Goal: Information Seeking & Learning: Learn about a topic

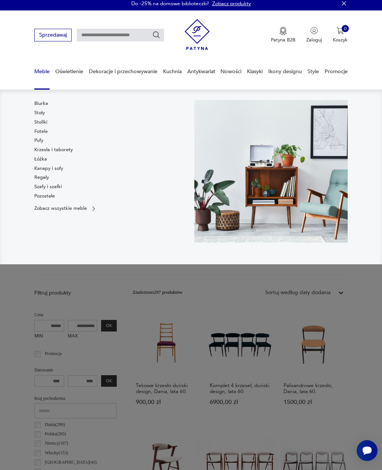
click at [43, 179] on link "Regały" at bounding box center [41, 177] width 15 height 7
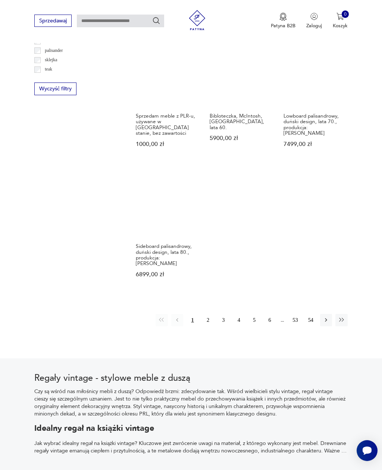
scroll to position [857, 0]
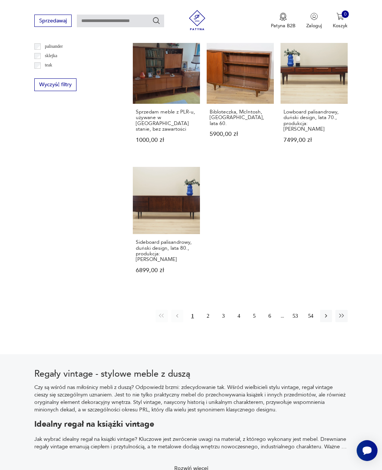
click at [322, 321] on button "button" at bounding box center [326, 316] width 12 height 12
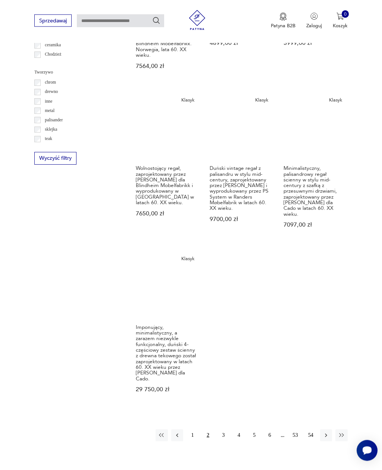
scroll to position [786, 0]
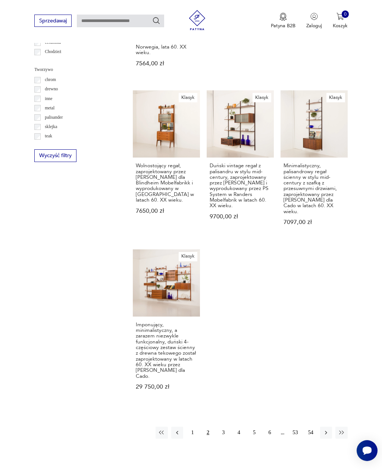
click at [324, 429] on icon "button" at bounding box center [326, 432] width 7 height 7
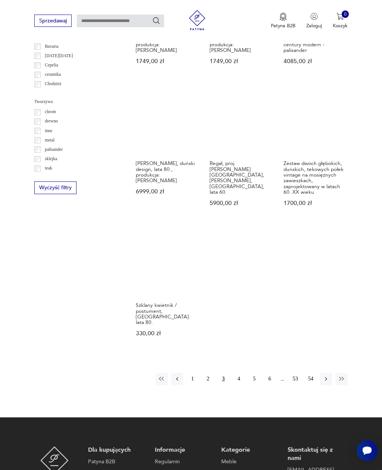
scroll to position [795, 0]
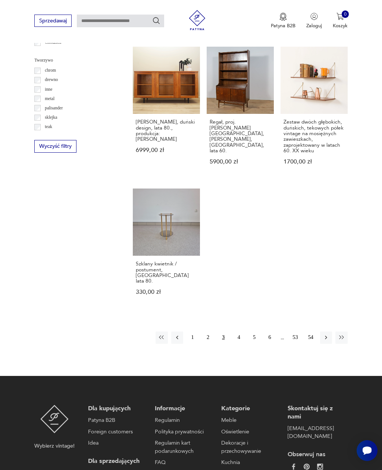
click at [323, 336] on button "button" at bounding box center [326, 337] width 12 height 12
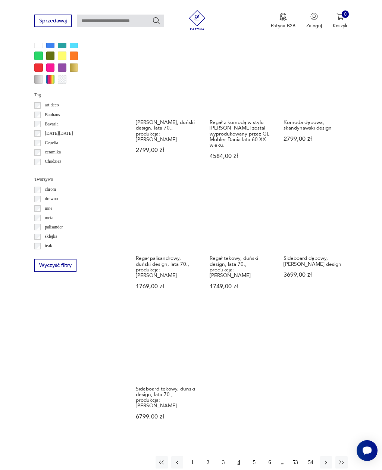
scroll to position [714, 0]
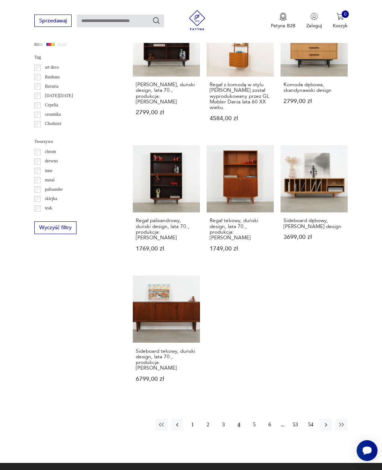
click at [325, 422] on icon "button" at bounding box center [326, 424] width 7 height 7
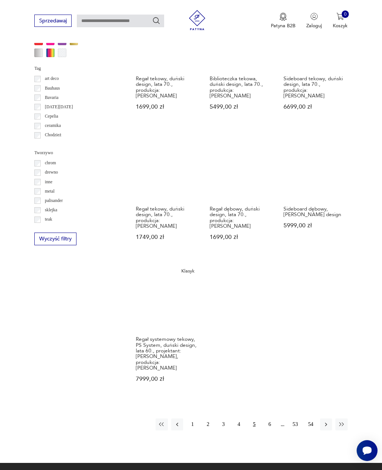
scroll to position [740, 0]
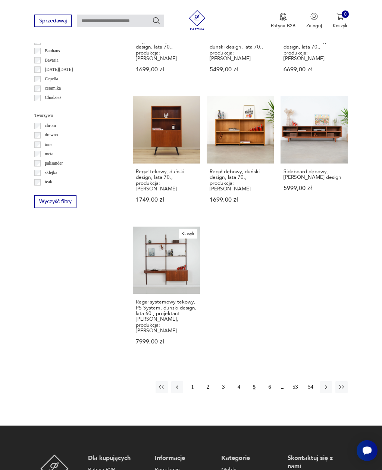
click at [324, 390] on icon "button" at bounding box center [326, 387] width 7 height 7
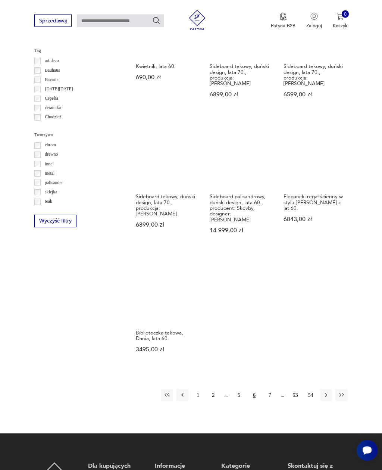
scroll to position [790, 0]
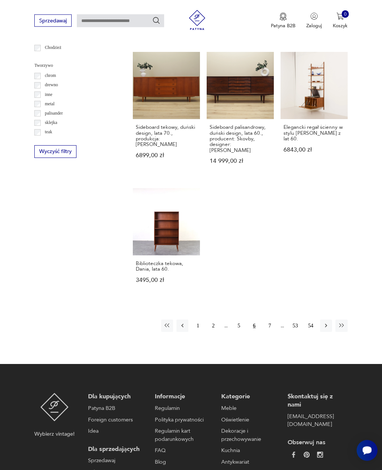
click at [324, 329] on icon "button" at bounding box center [326, 325] width 7 height 7
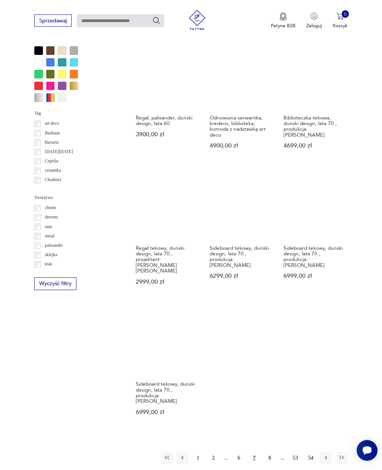
scroll to position [779, 0]
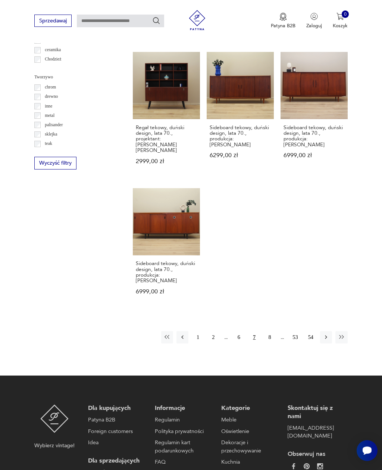
click at [324, 334] on icon "button" at bounding box center [326, 337] width 7 height 7
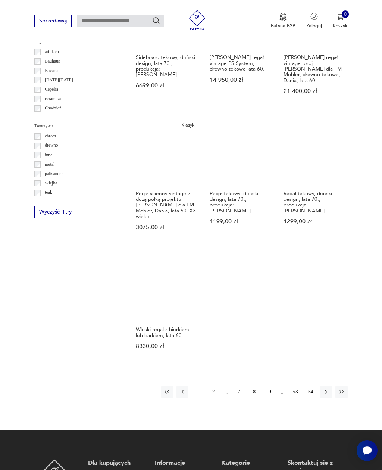
scroll to position [750, 0]
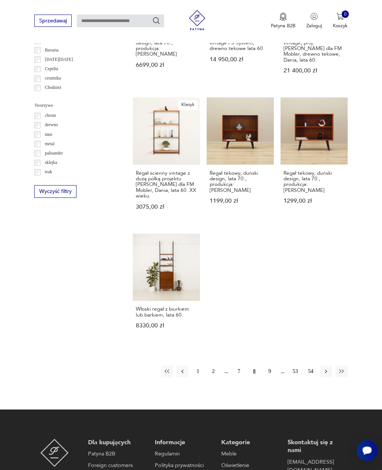
click at [327, 377] on button "button" at bounding box center [326, 371] width 12 height 12
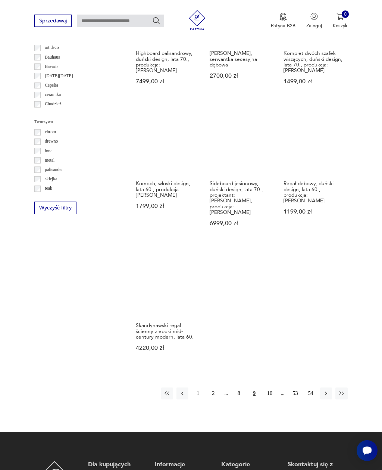
scroll to position [816, 0]
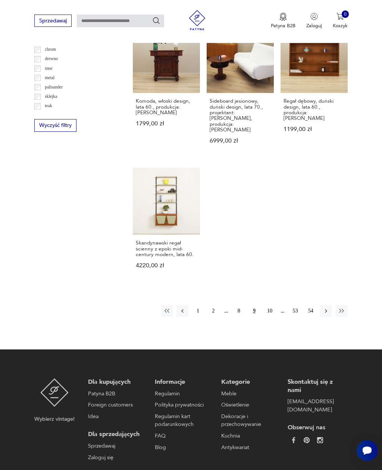
click at [323, 314] on button "button" at bounding box center [326, 311] width 12 height 12
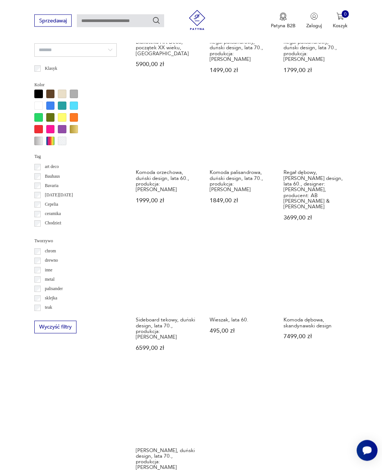
scroll to position [707, 0]
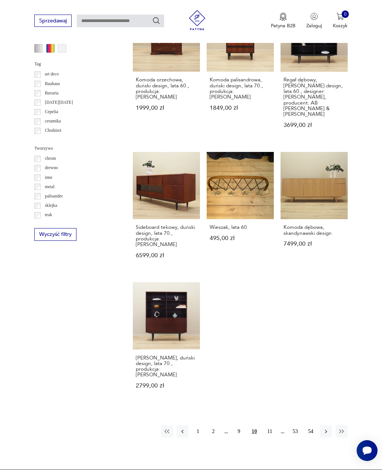
click at [322, 425] on button "button" at bounding box center [326, 431] width 12 height 12
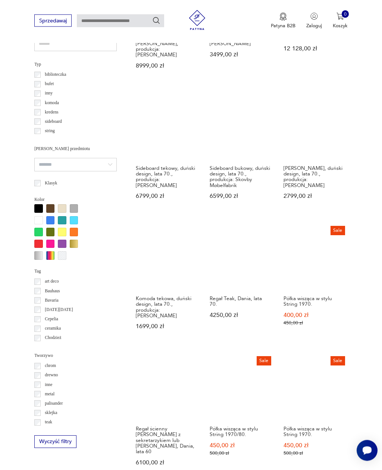
scroll to position [500, 0]
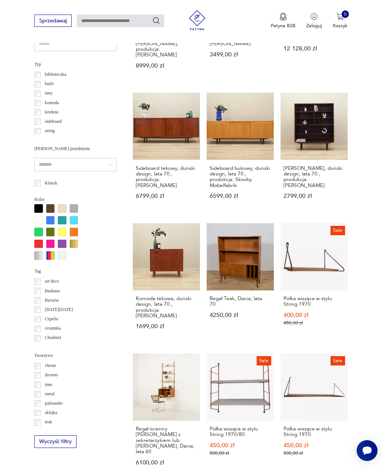
click at [242, 296] on h3 "Regał Teak, Dania, lata 70." at bounding box center [240, 302] width 61 height 12
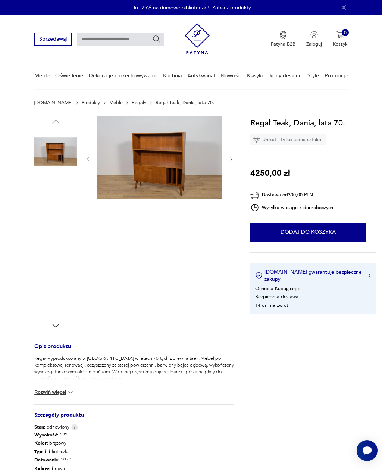
click at [66, 209] on img at bounding box center [55, 199] width 43 height 43
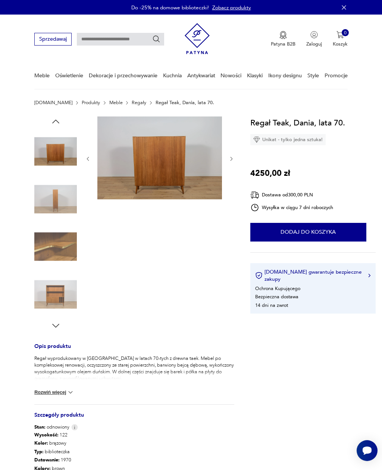
click at [77, 294] on img at bounding box center [55, 294] width 43 height 43
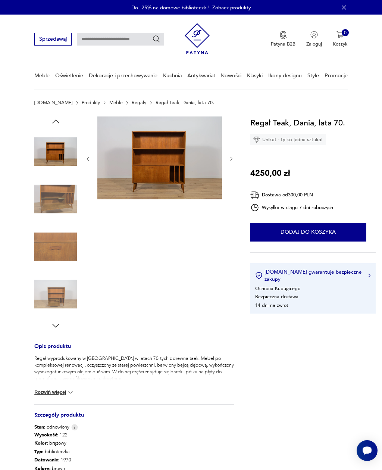
click at [62, 247] on img at bounding box center [55, 246] width 43 height 43
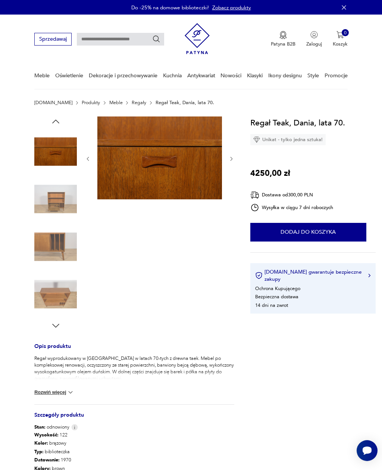
click at [60, 290] on img at bounding box center [55, 294] width 43 height 43
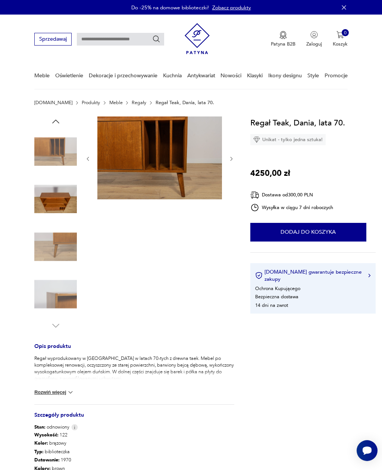
click at [62, 237] on img at bounding box center [55, 246] width 43 height 43
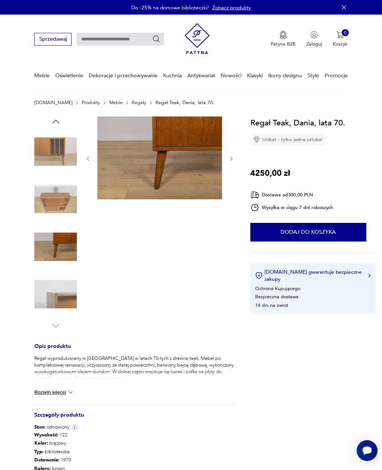
click at [62, 205] on img at bounding box center [55, 199] width 43 height 43
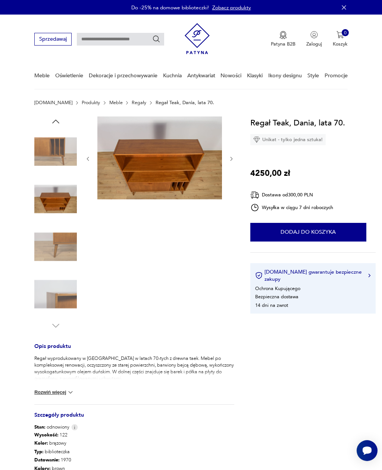
click at [61, 188] on img at bounding box center [55, 199] width 43 height 43
click at [60, 201] on img at bounding box center [55, 199] width 43 height 43
click at [73, 151] on img at bounding box center [55, 151] width 43 height 43
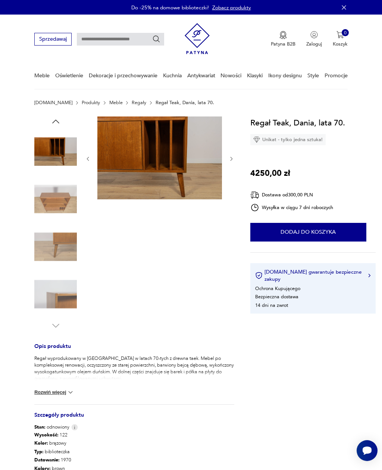
click at [58, 280] on img at bounding box center [55, 294] width 43 height 43
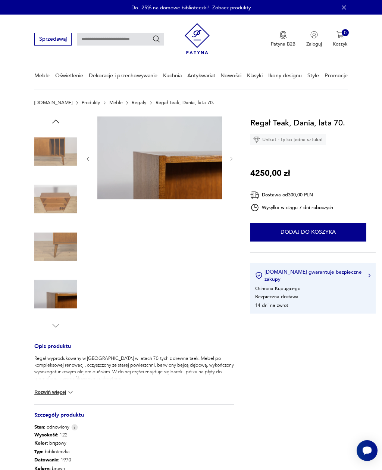
click at [60, 299] on img at bounding box center [55, 294] width 43 height 43
click at [64, 242] on img at bounding box center [55, 246] width 43 height 43
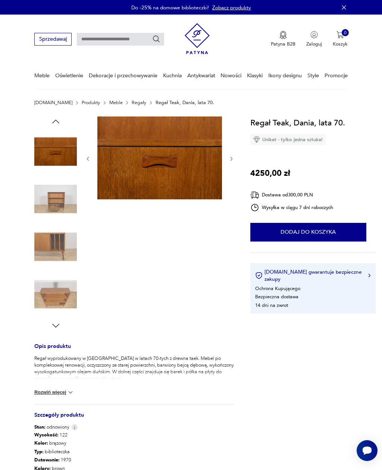
click at [67, 204] on img at bounding box center [55, 199] width 43 height 43
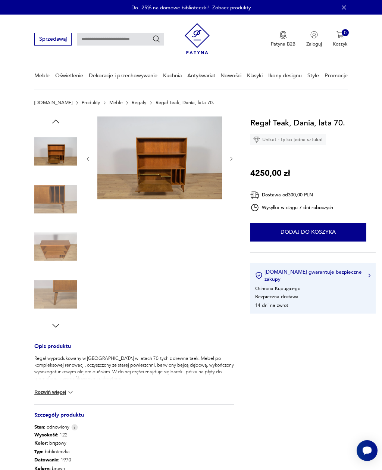
click at [66, 158] on img at bounding box center [55, 151] width 43 height 43
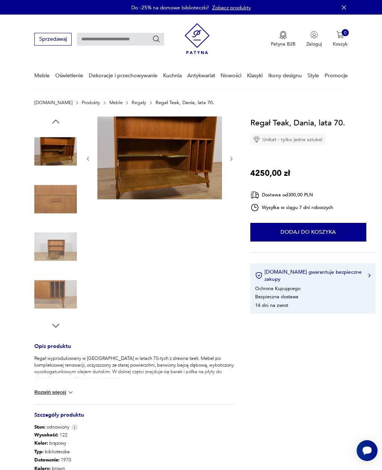
click at [67, 158] on img at bounding box center [55, 151] width 43 height 43
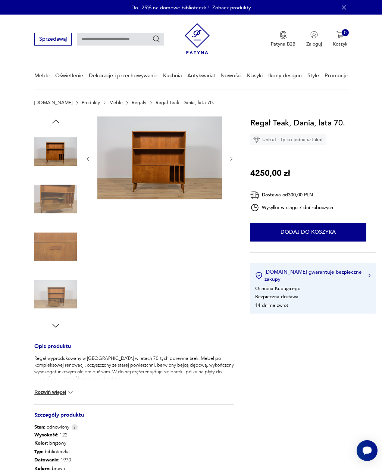
click at [65, 157] on img at bounding box center [55, 151] width 43 height 43
click at [132, 102] on link "Regały" at bounding box center [139, 102] width 15 height 5
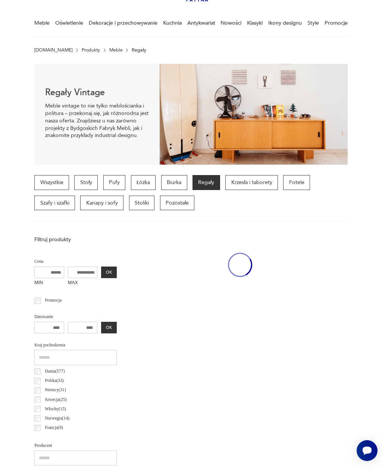
scroll to position [61, 0]
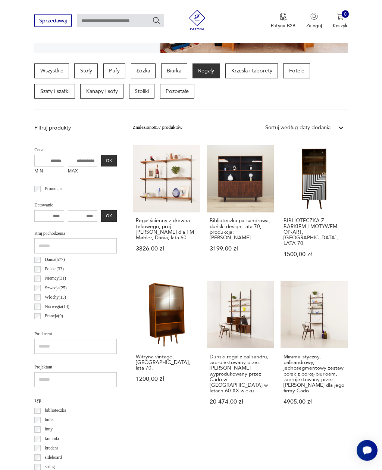
scroll to position [172, 0]
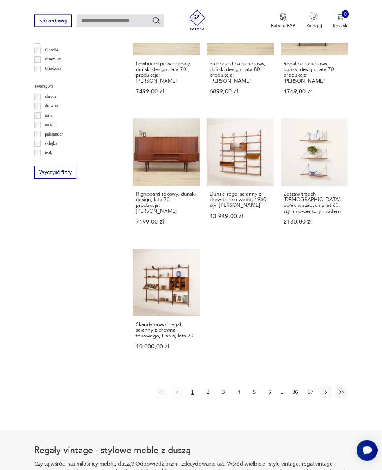
click at [326, 396] on icon "button" at bounding box center [326, 392] width 7 height 7
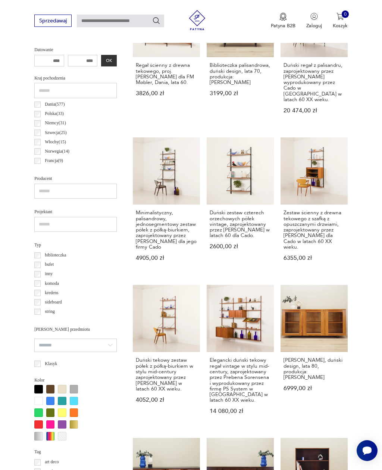
scroll to position [172, 0]
